Goal: Entertainment & Leisure: Consume media (video, audio)

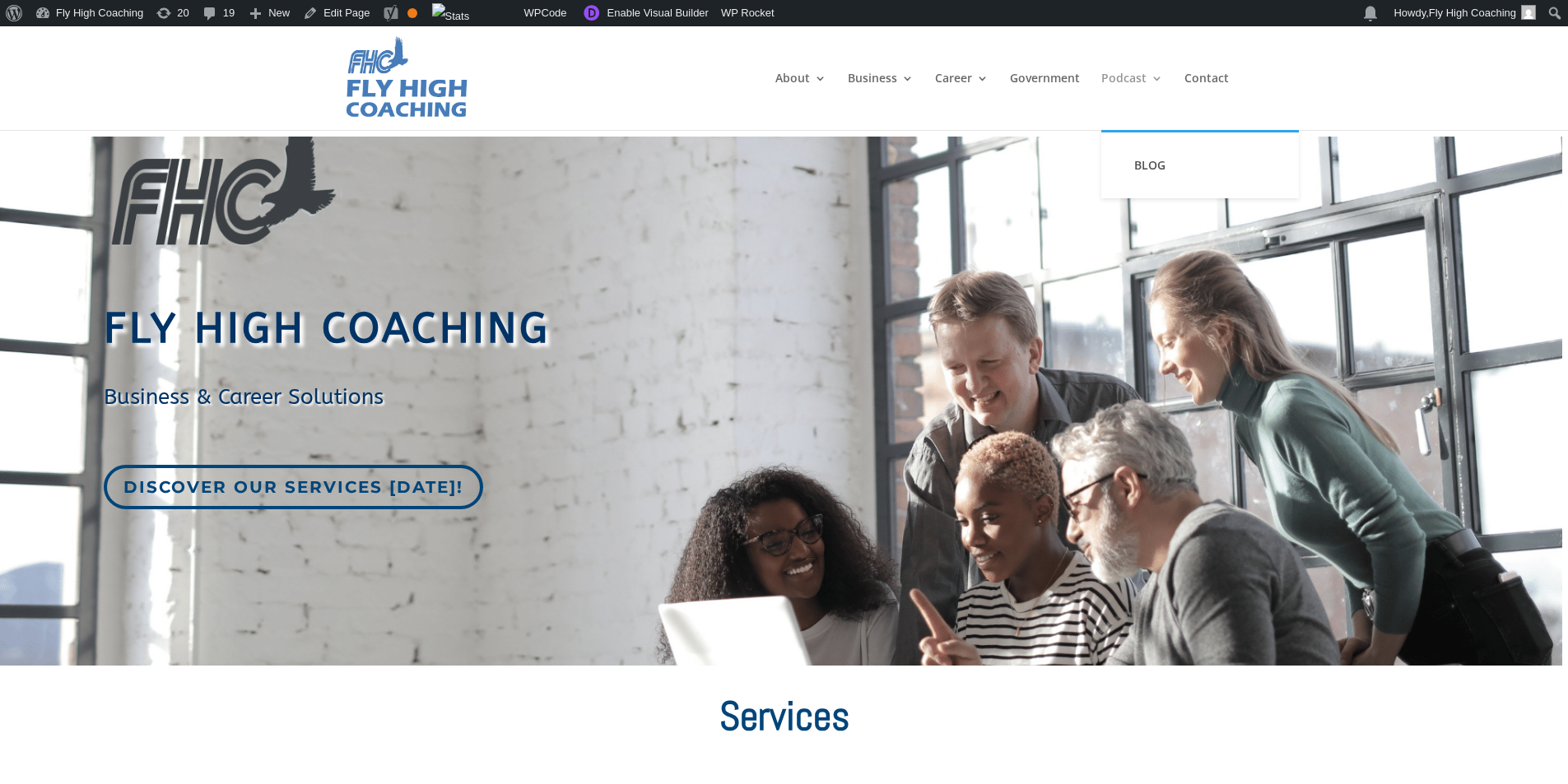
click at [1129, 72] on link "Podcast" at bounding box center [1132, 101] width 61 height 58
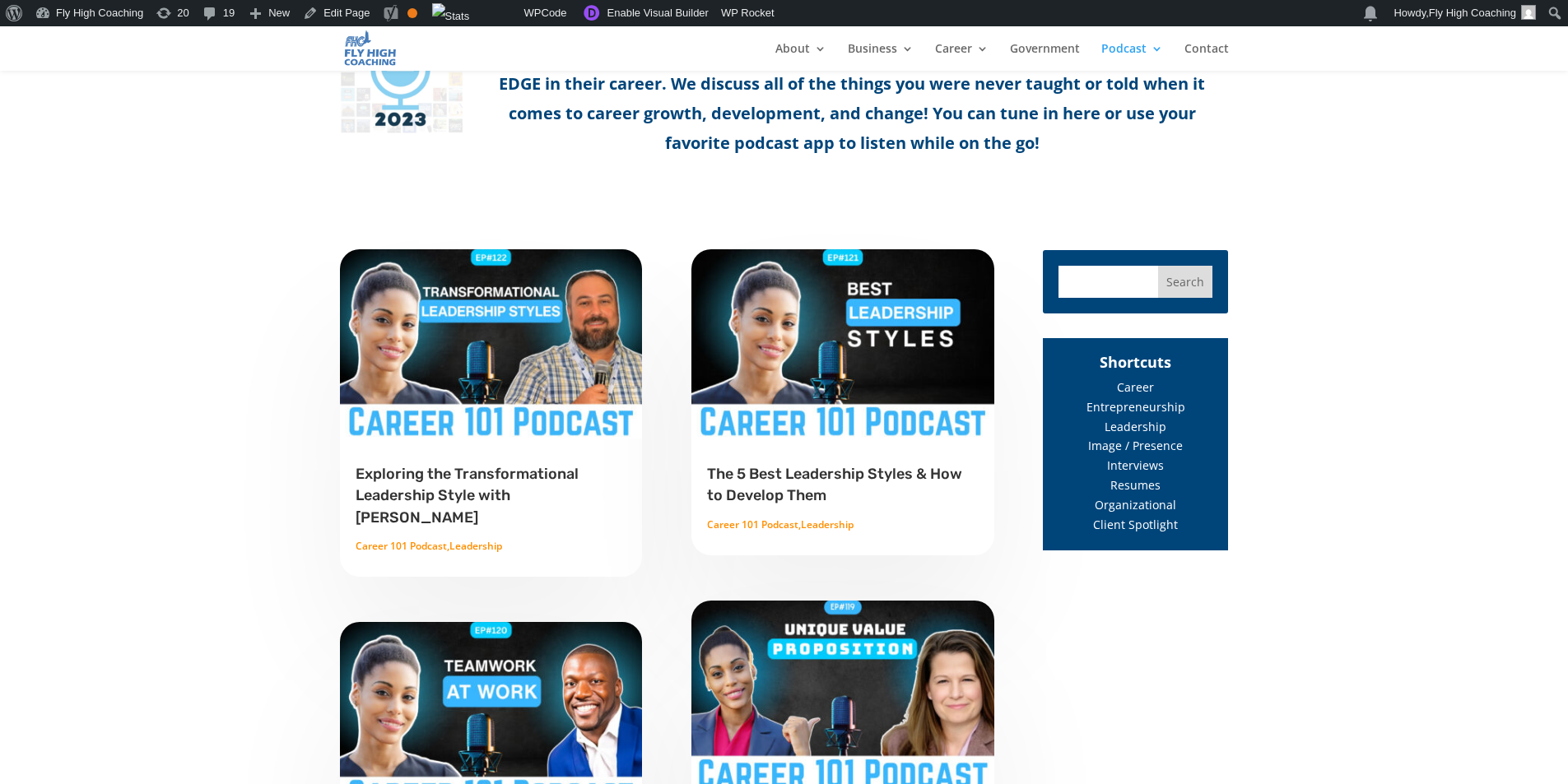
scroll to position [576, 0]
click at [476, 370] on img at bounding box center [491, 342] width 305 height 190
